Goal: Task Accomplishment & Management: Manage account settings

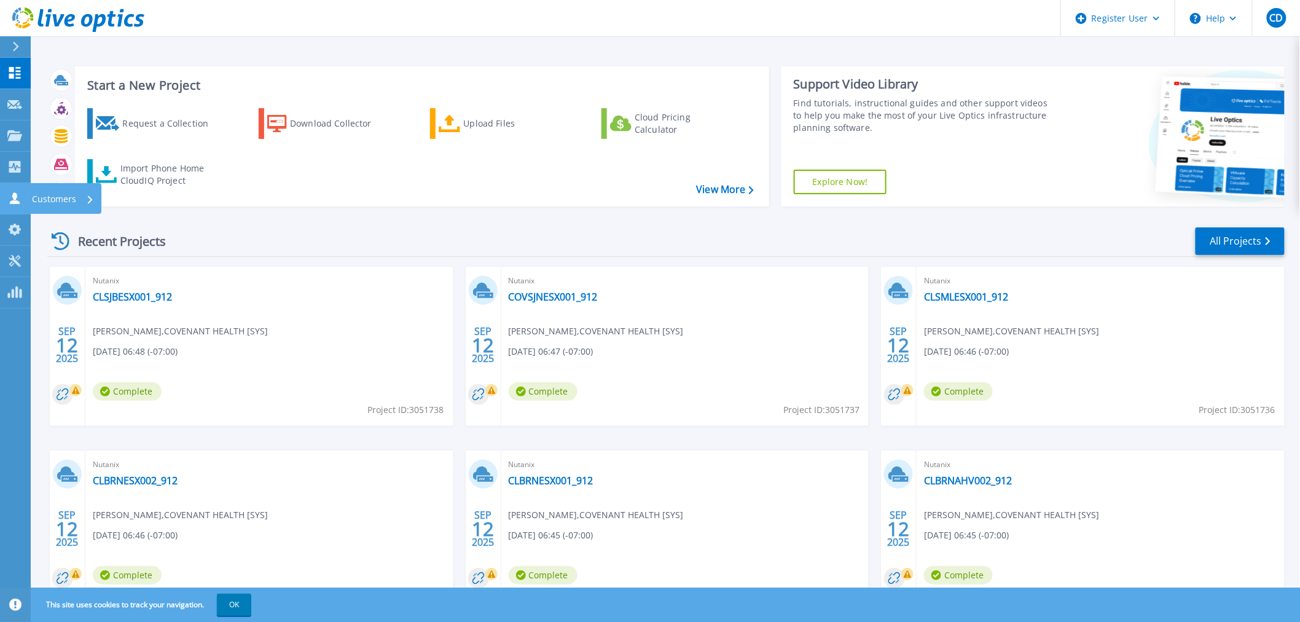
click at [42, 200] on p "Customers" at bounding box center [54, 199] width 44 height 32
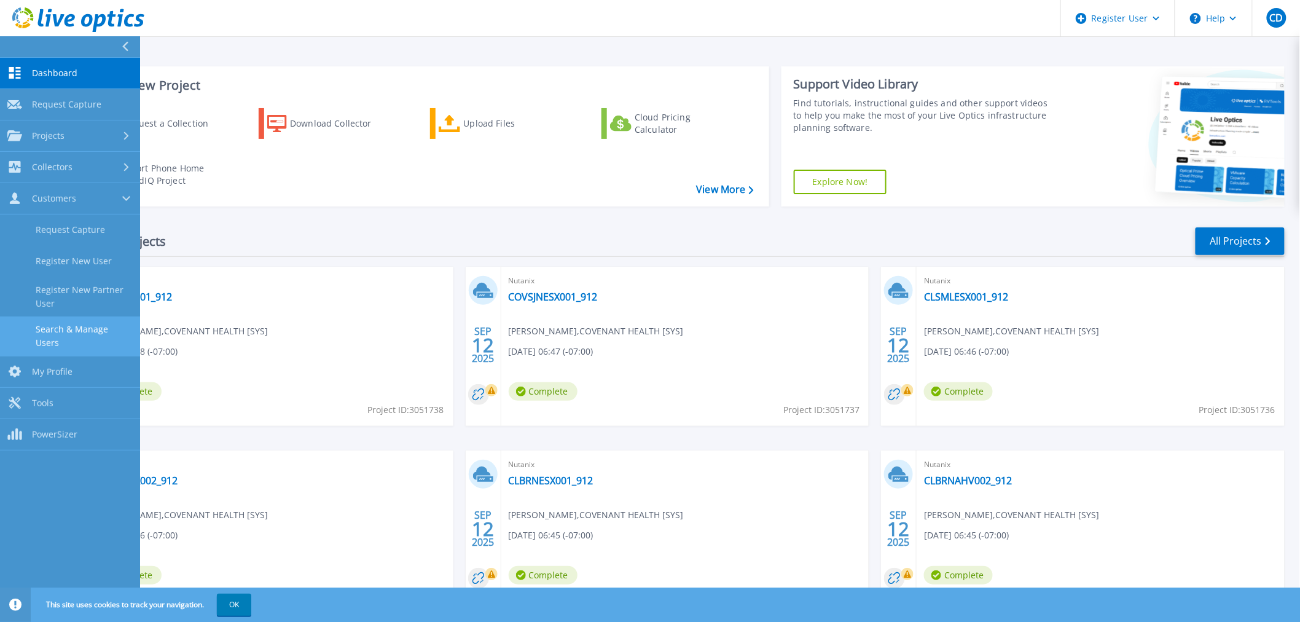
click at [90, 326] on link "Search & Manage Users" at bounding box center [70, 335] width 140 height 39
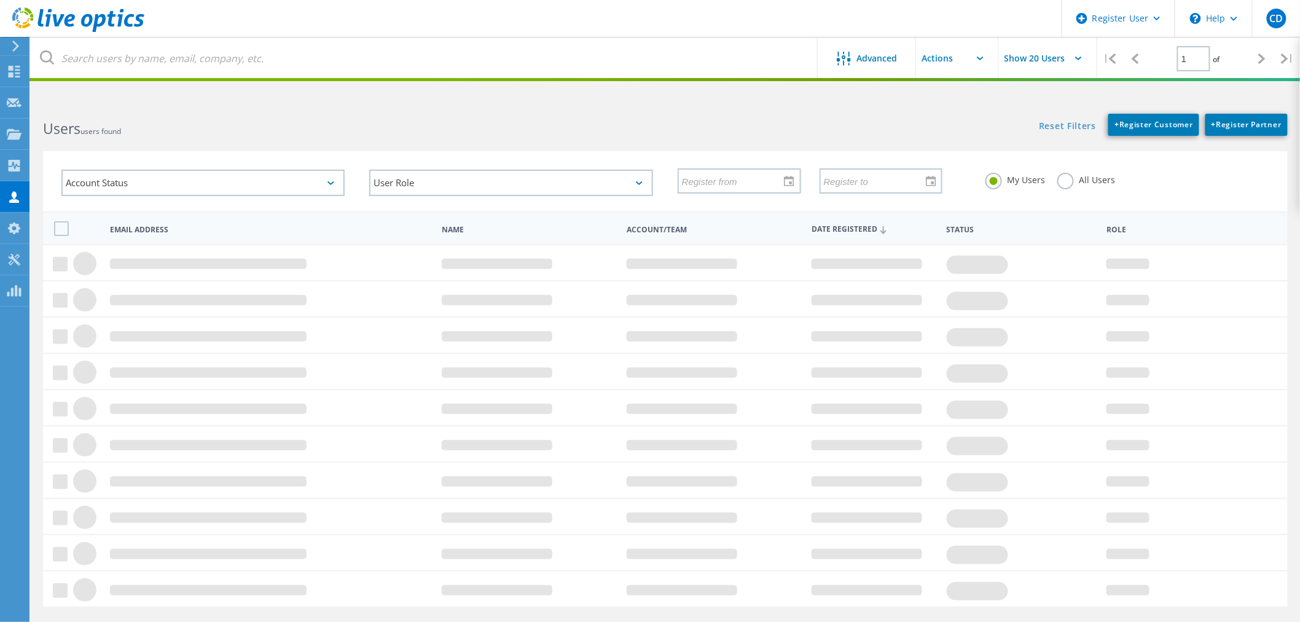
drag, startPoint x: 1064, startPoint y: 173, endPoint x: 1046, endPoint y: 173, distance: 18.4
click at [1064, 173] on label "All Users" at bounding box center [1086, 179] width 58 height 12
click at [0, 0] on input "All Users" at bounding box center [0, 0] width 0 height 0
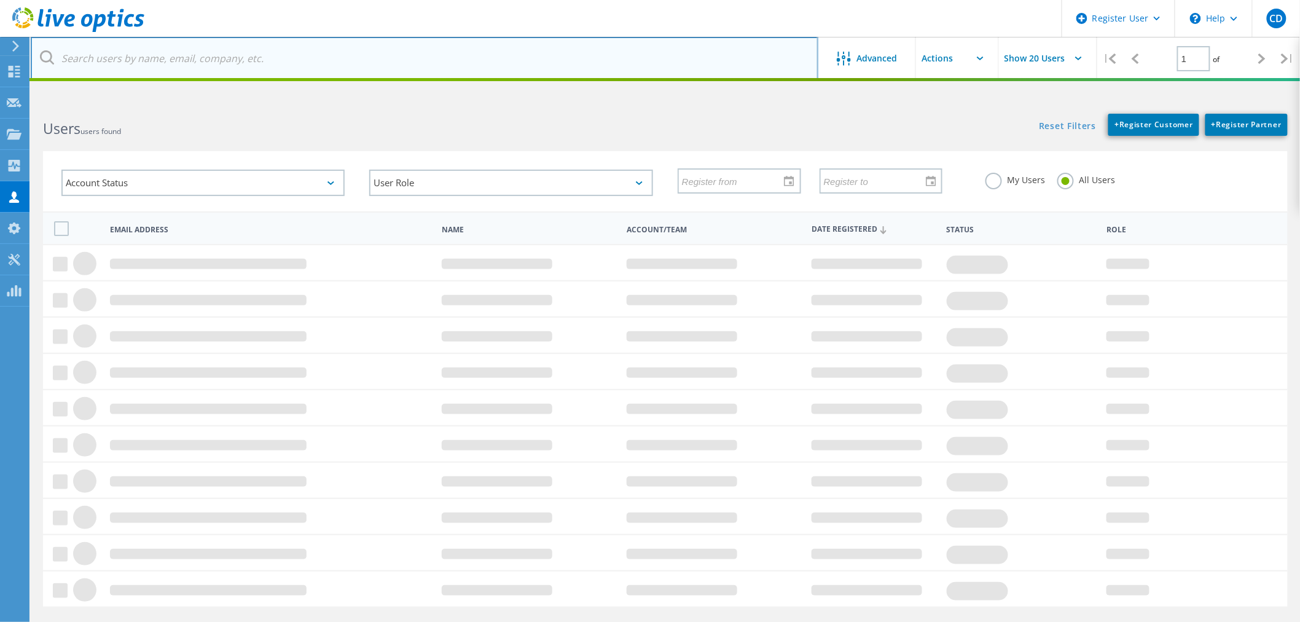
click at [210, 71] on input "text" at bounding box center [425, 58] width 788 height 43
type input "[DOMAIN_NAME]"
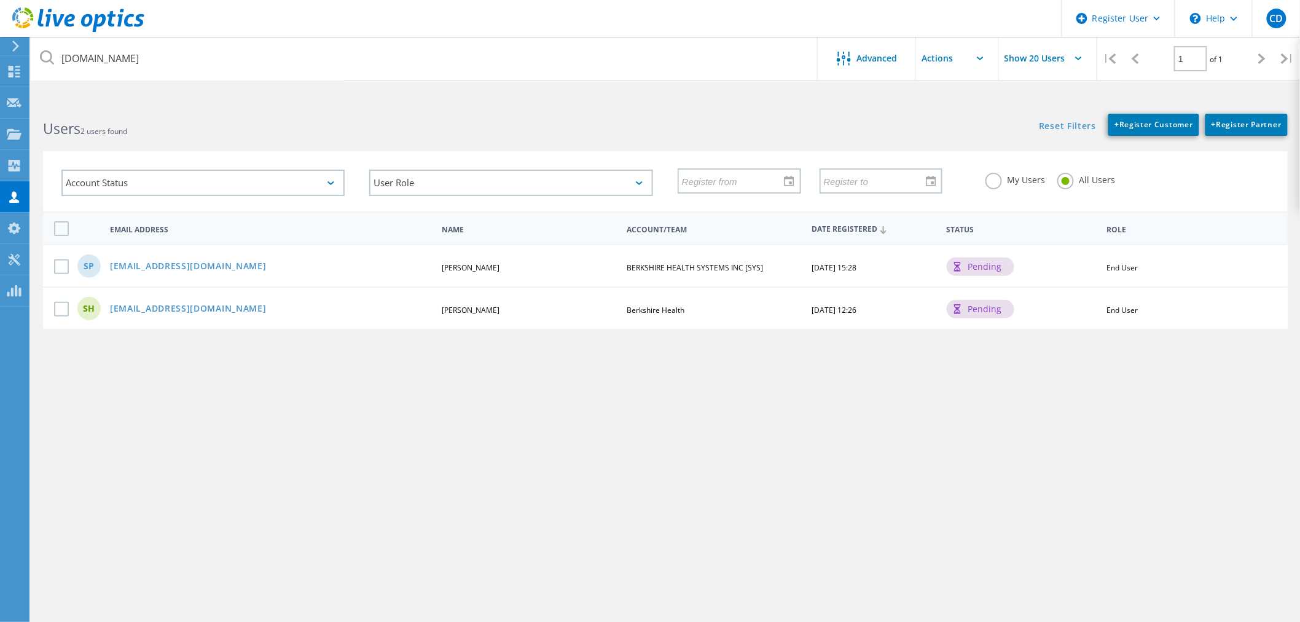
click at [206, 93] on html "Register User \n Help Explore Helpful Articles Contact Support CD Dell User [PE…" at bounding box center [650, 380] width 1300 height 760
click at [157, 265] on link "[EMAIL_ADDRESS][DOMAIN_NAME]" at bounding box center [188, 267] width 157 height 10
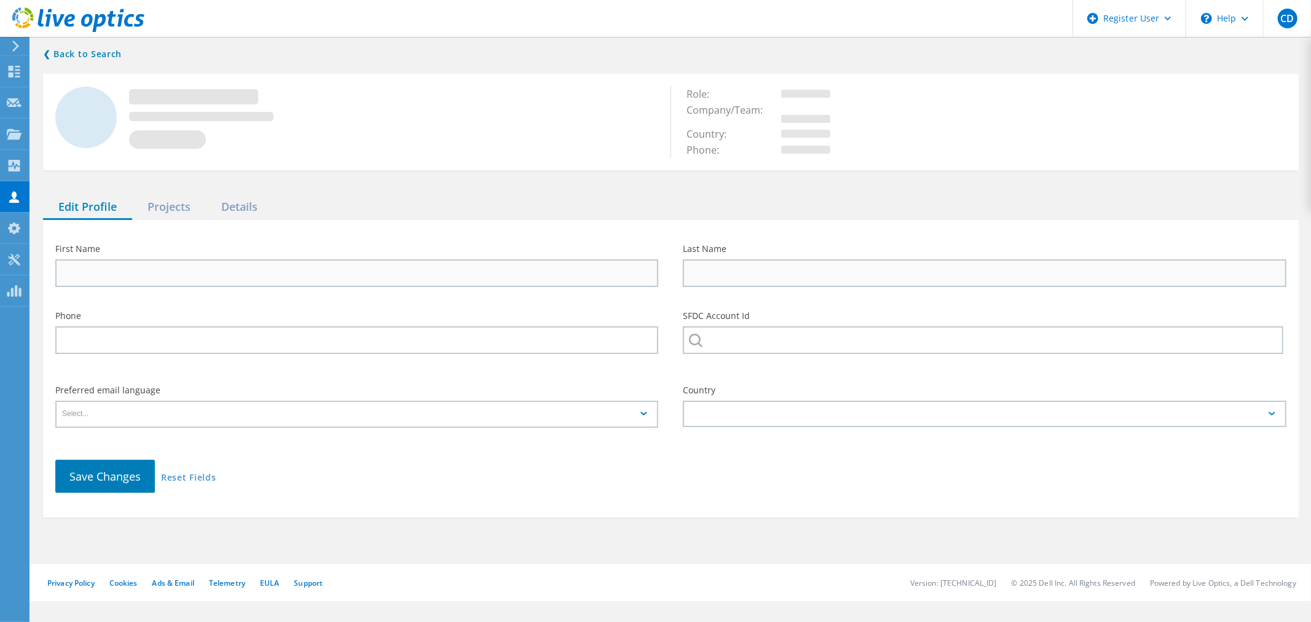
type input "[PERSON_NAME]"
type input "BERKSHIRE HEALTH SYSTEMS INC [SYS]"
type input "English"
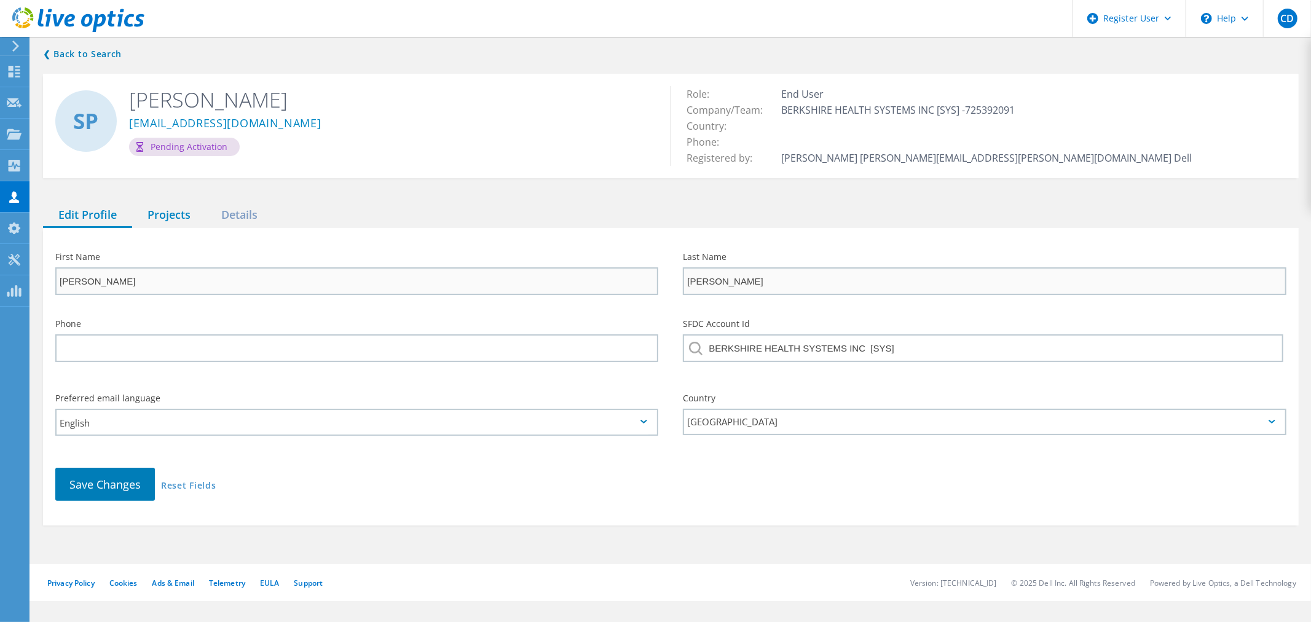
click at [197, 222] on div "Projects" at bounding box center [169, 215] width 74 height 25
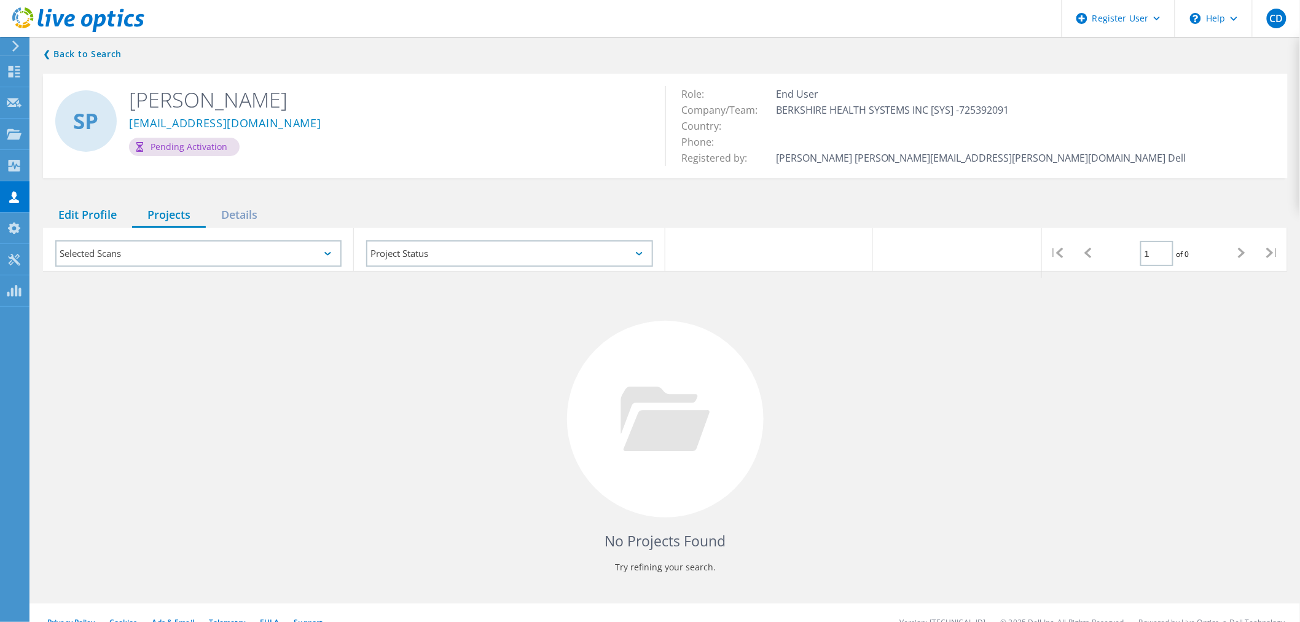
click at [99, 216] on div "Edit Profile" at bounding box center [87, 215] width 89 height 25
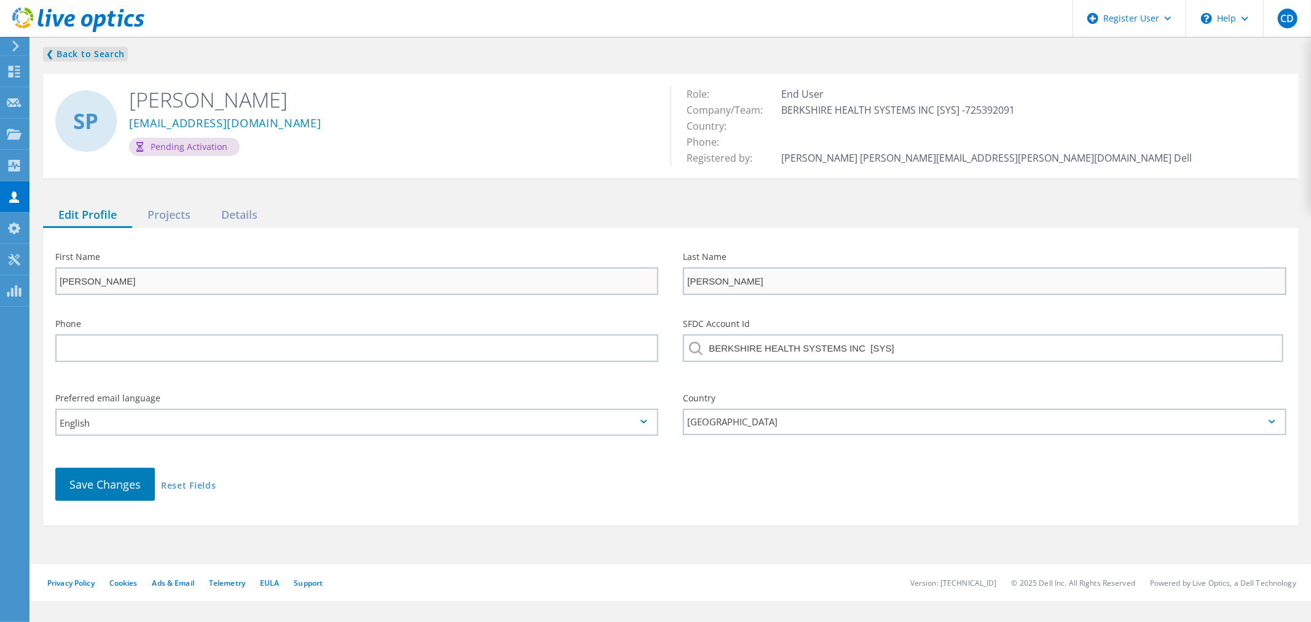
click at [101, 47] on link "❮ Back to Search" at bounding box center [85, 54] width 85 height 15
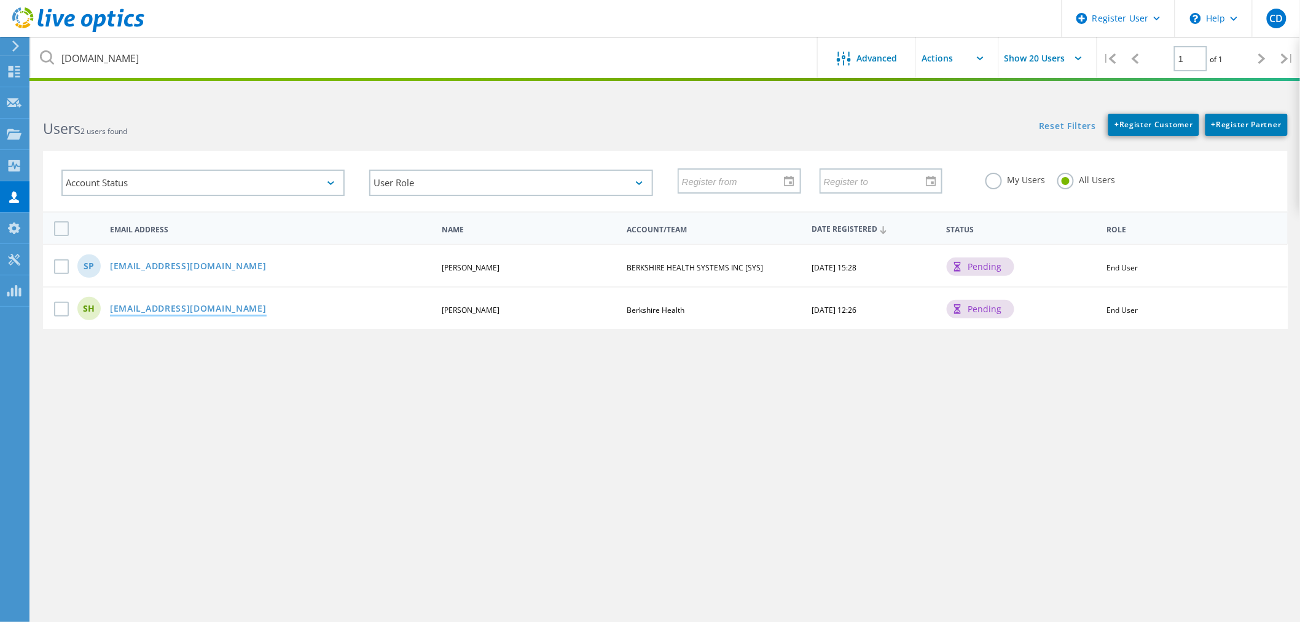
click at [156, 304] on link "[EMAIL_ADDRESS][DOMAIN_NAME]" at bounding box center [188, 309] width 157 height 10
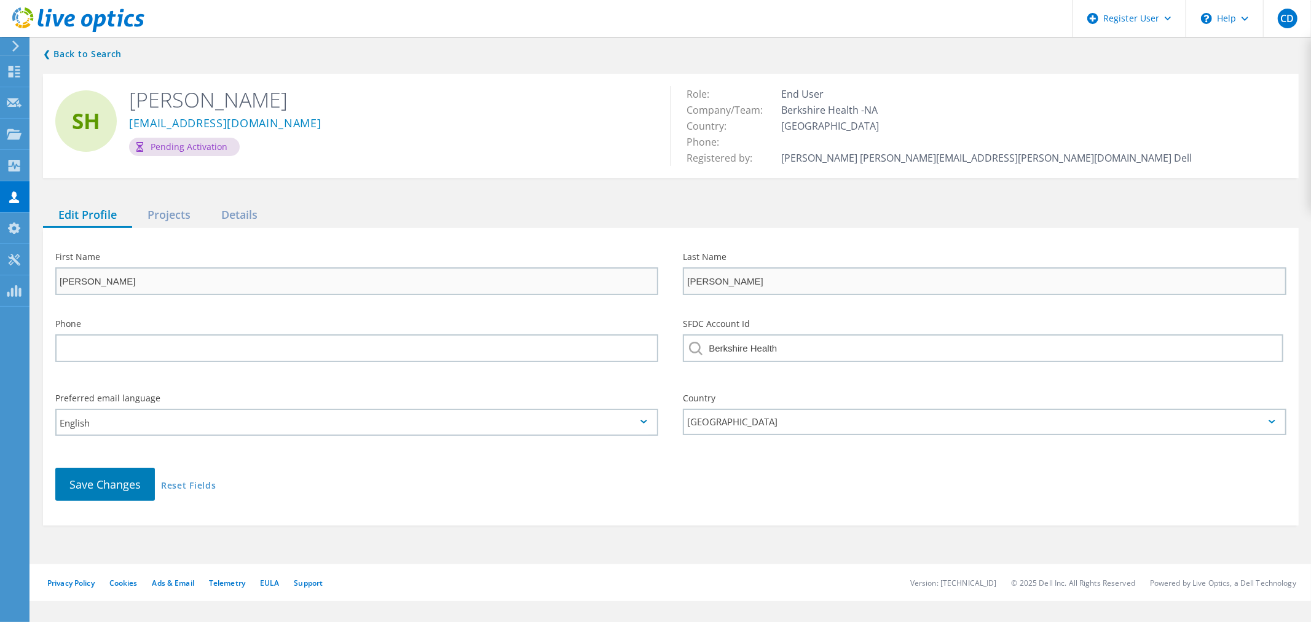
click at [152, 228] on div "First Name [PERSON_NAME] Last Name [PERSON_NAME] Phone SFDC Account Id Berkshir…" at bounding box center [670, 376] width 1255 height 297
click at [157, 219] on div "Projects" at bounding box center [169, 215] width 74 height 25
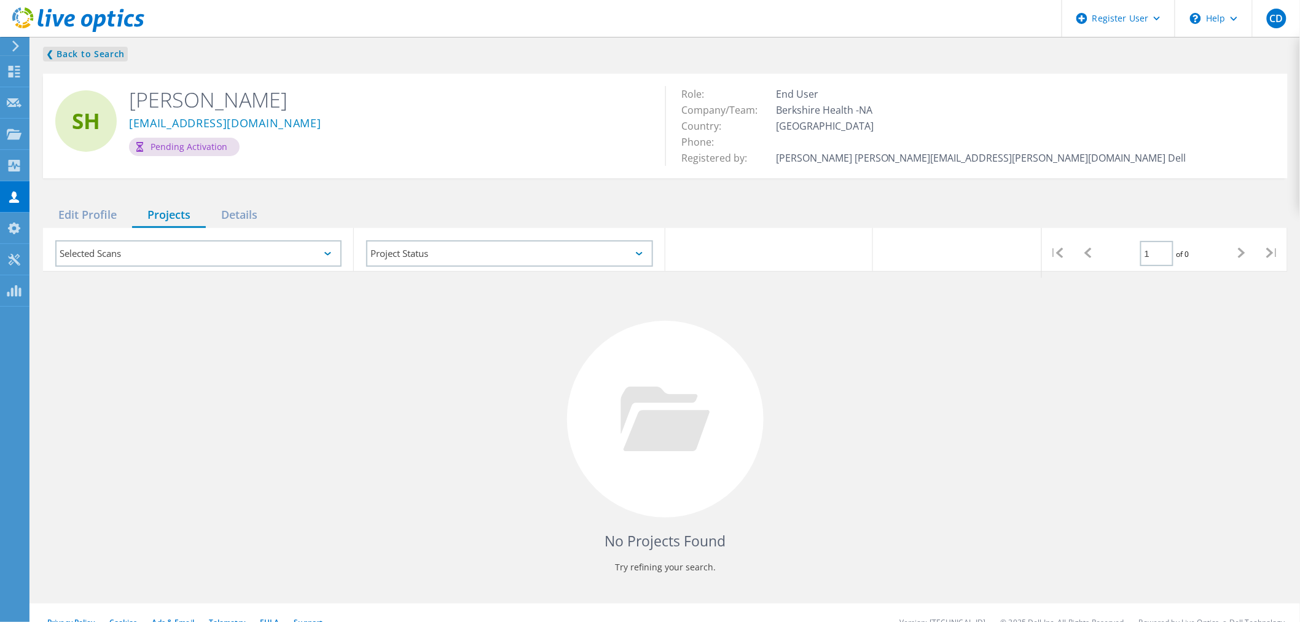
click at [77, 59] on link "❮ Back to Search" at bounding box center [85, 54] width 85 height 15
